Goal: Navigation & Orientation: Find specific page/section

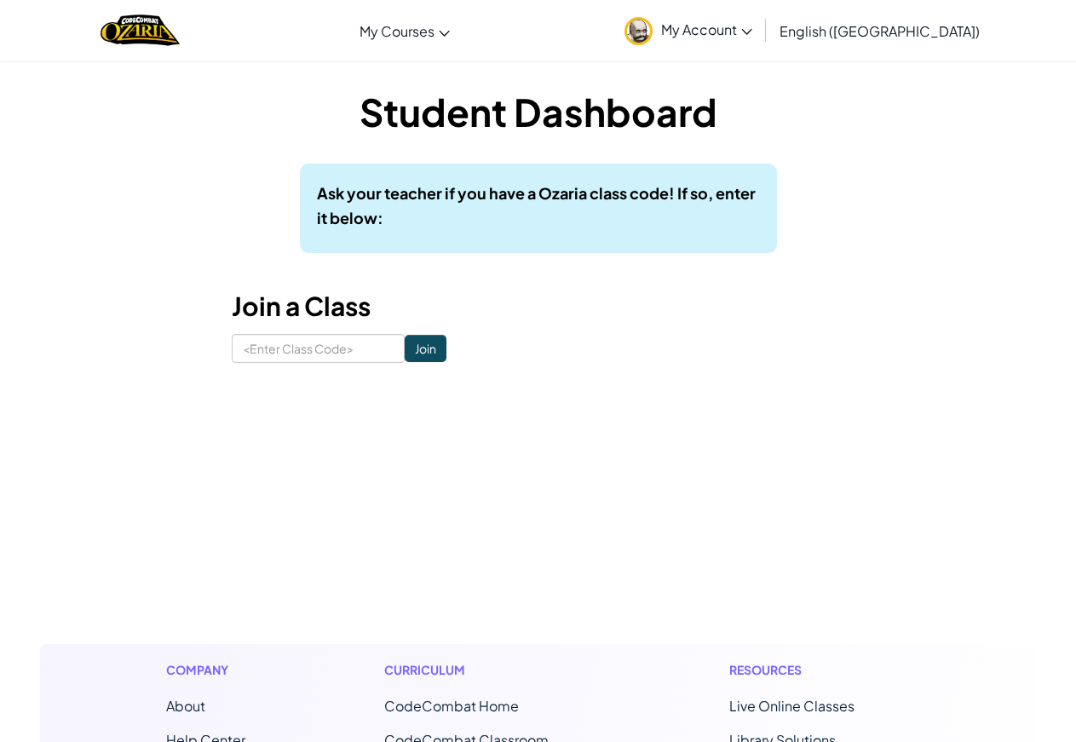
drag, startPoint x: 597, startPoint y: 384, endPoint x: 535, endPoint y: 715, distance: 336.4
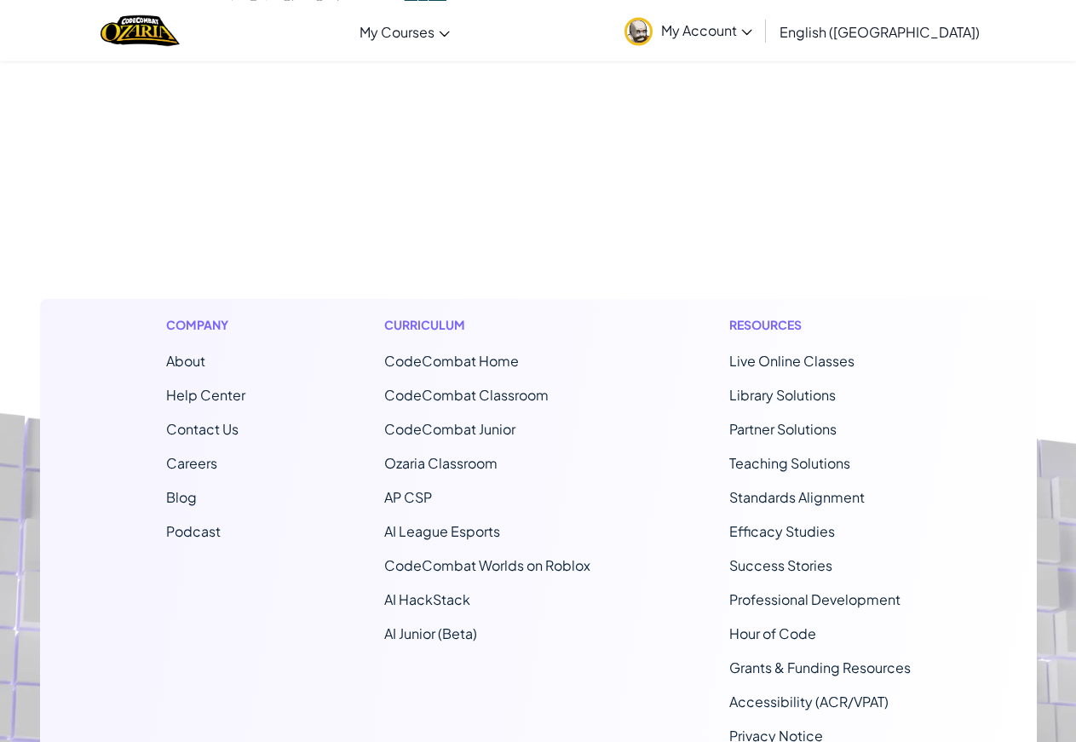
scroll to position [348, 0]
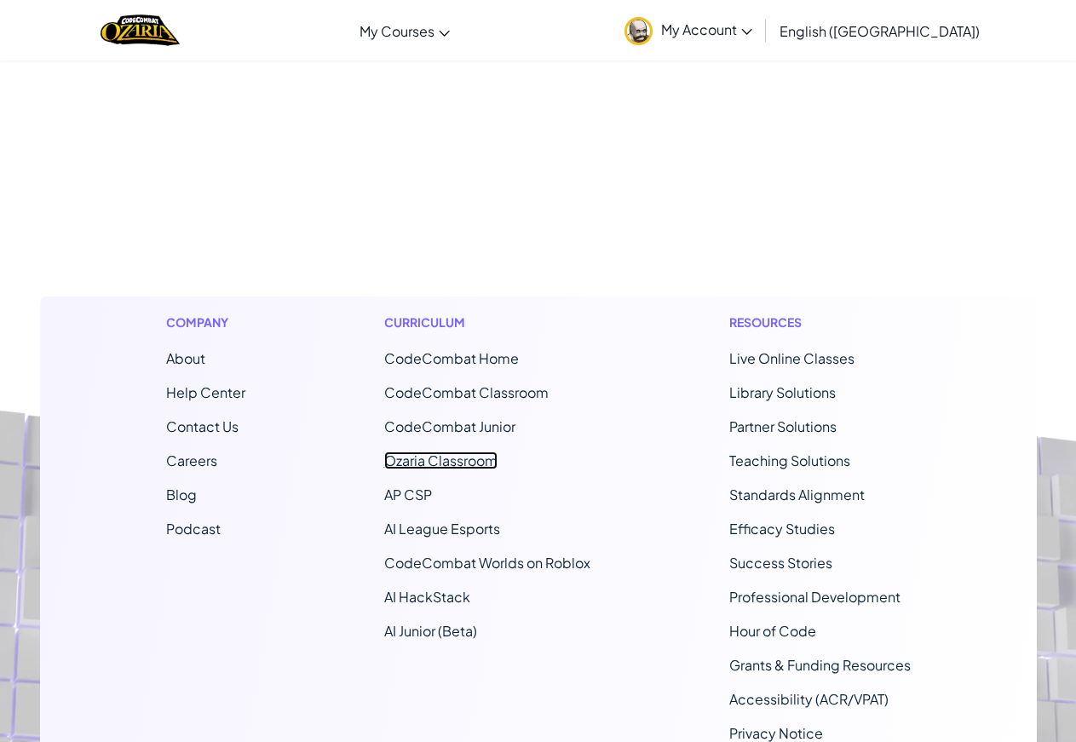
click at [444, 465] on link "Ozaria Classroom" at bounding box center [440, 461] width 113 height 18
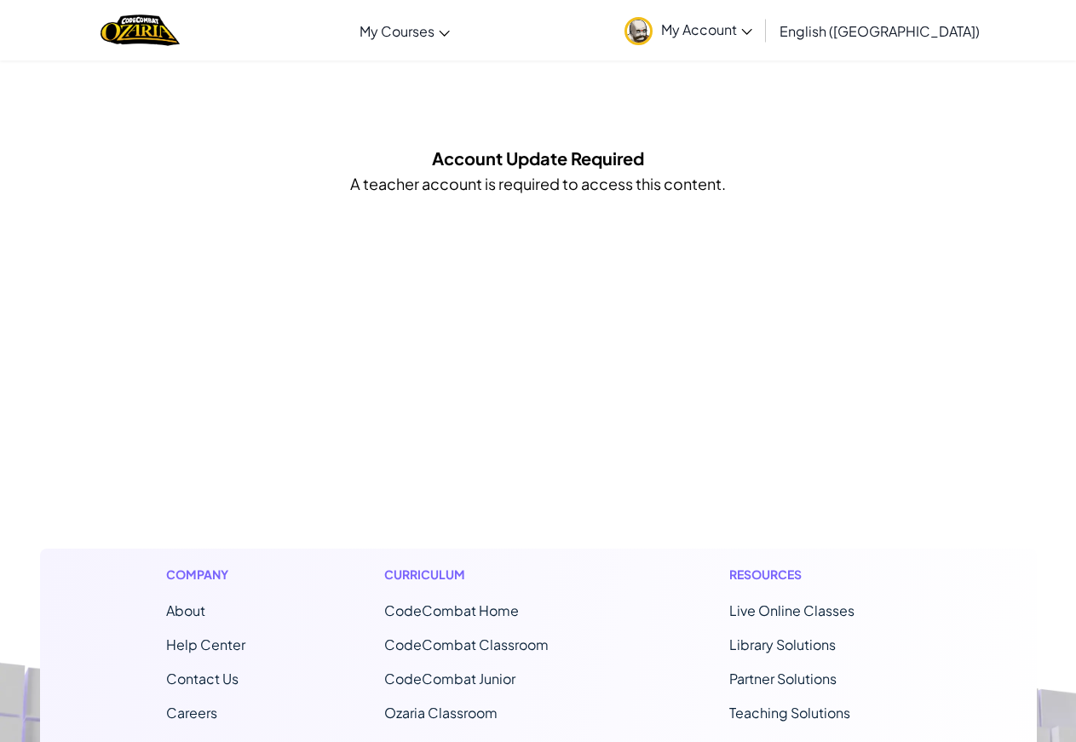
scroll to position [348, 0]
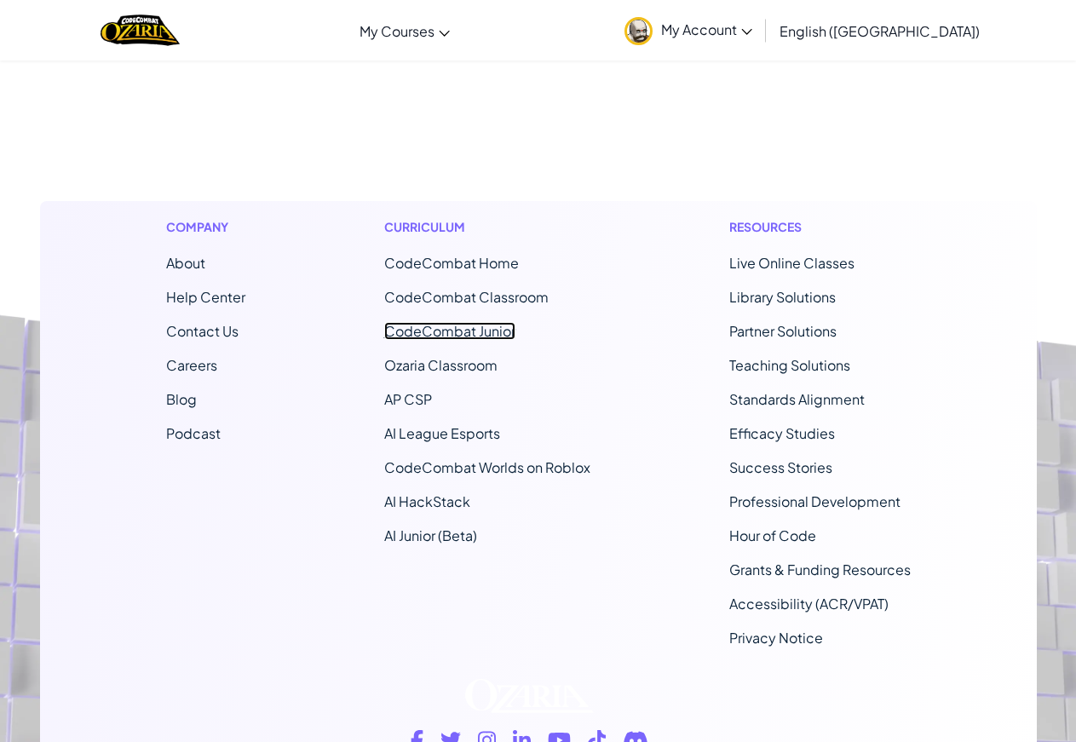
click at [463, 329] on link "CodeCombat Junior" at bounding box center [449, 331] width 131 height 18
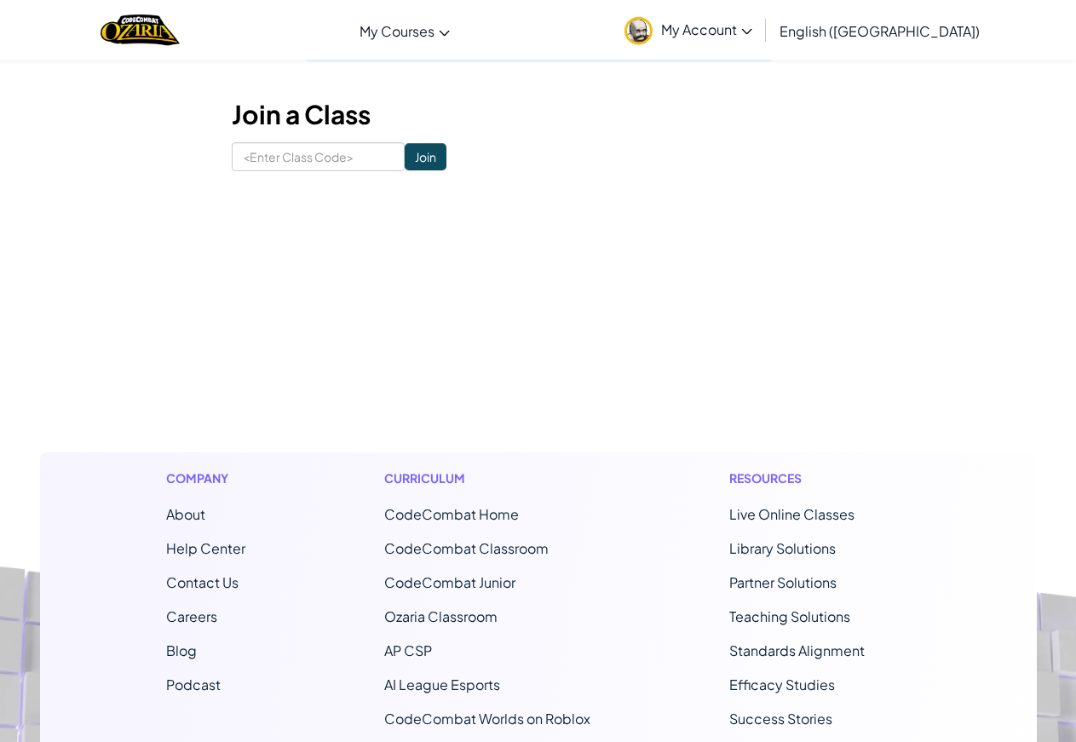
scroll to position [261, 0]
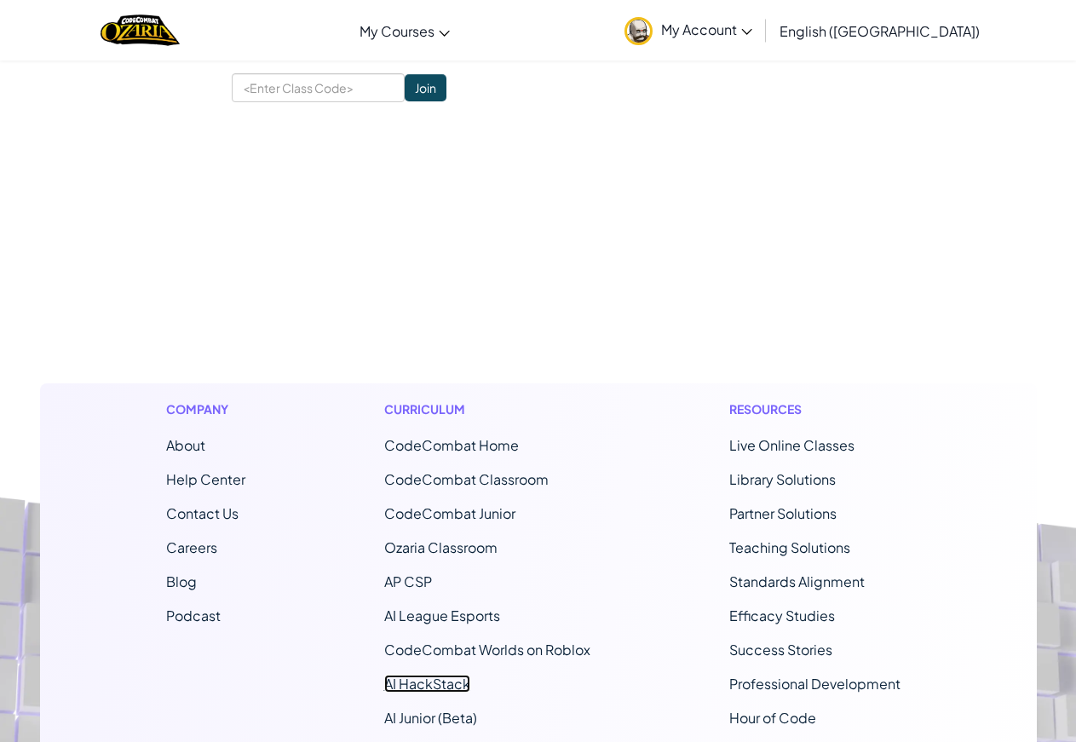
click at [446, 687] on link "AI HackStack" at bounding box center [427, 684] width 86 height 18
